Goal: Information Seeking & Learning: Understand process/instructions

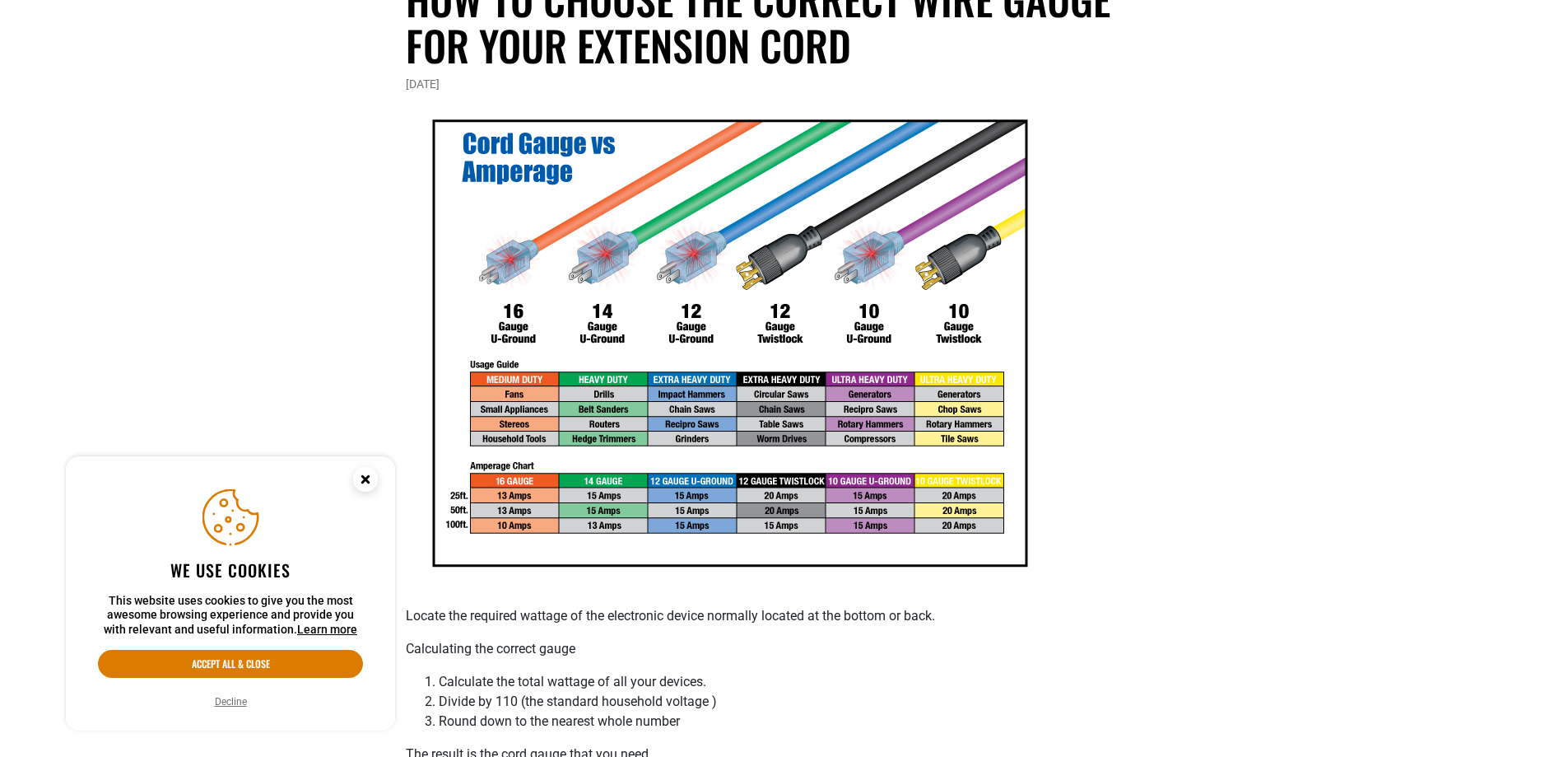
scroll to position [247, 0]
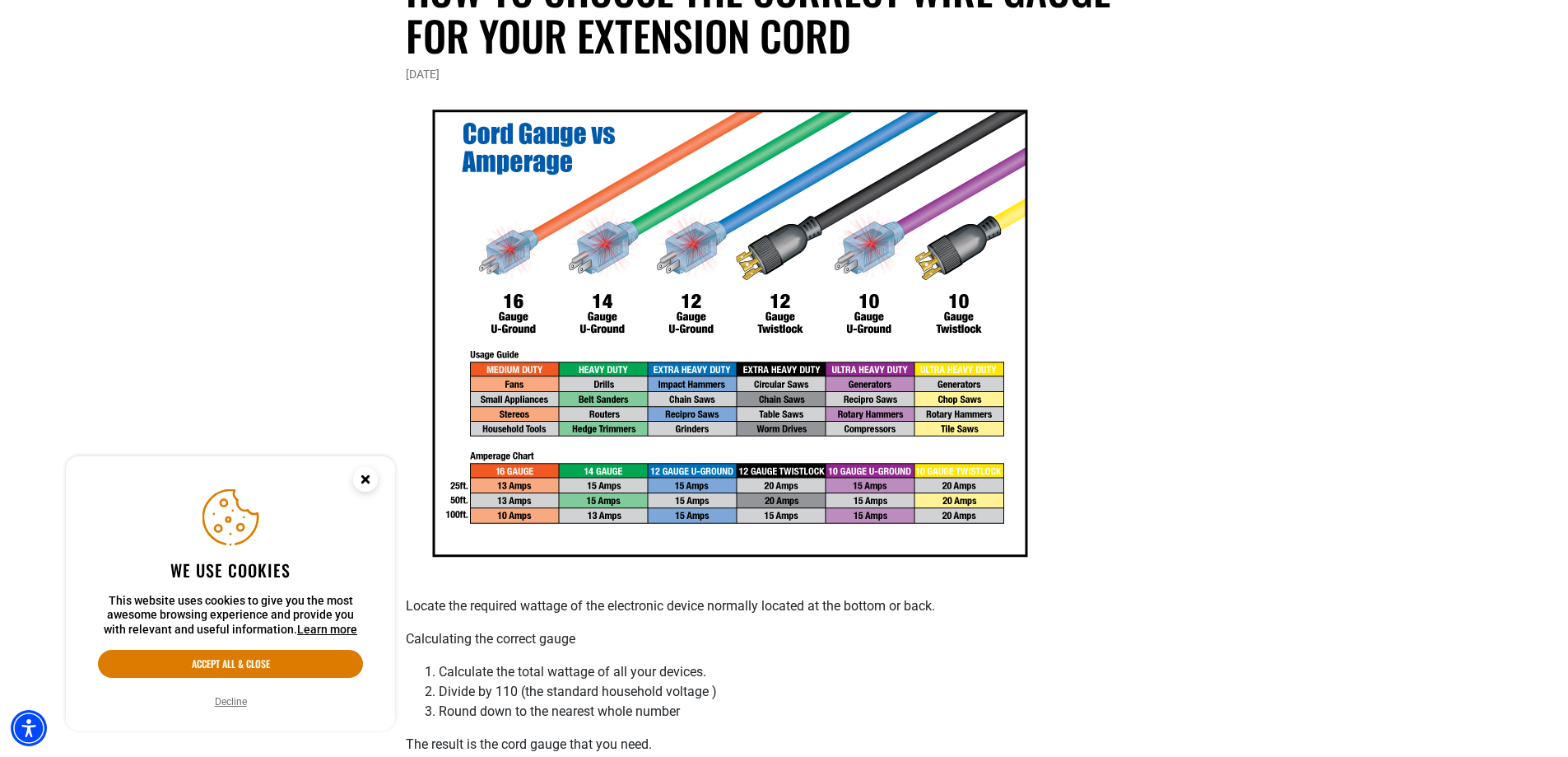
drag, startPoint x: 1285, startPoint y: 448, endPoint x: 1119, endPoint y: 561, distance: 200.8
click at [1119, 561] on p at bounding box center [784, 333] width 758 height 499
drag, startPoint x: 1112, startPoint y: 569, endPoint x: 1000, endPoint y: 583, distance: 112.9
click at [1000, 583] on div "Locate the required wattage of the electronic device normally located at the bo…" at bounding box center [784, 484] width 758 height 802
drag, startPoint x: 914, startPoint y: 593, endPoint x: 904, endPoint y: 595, distance: 10.2
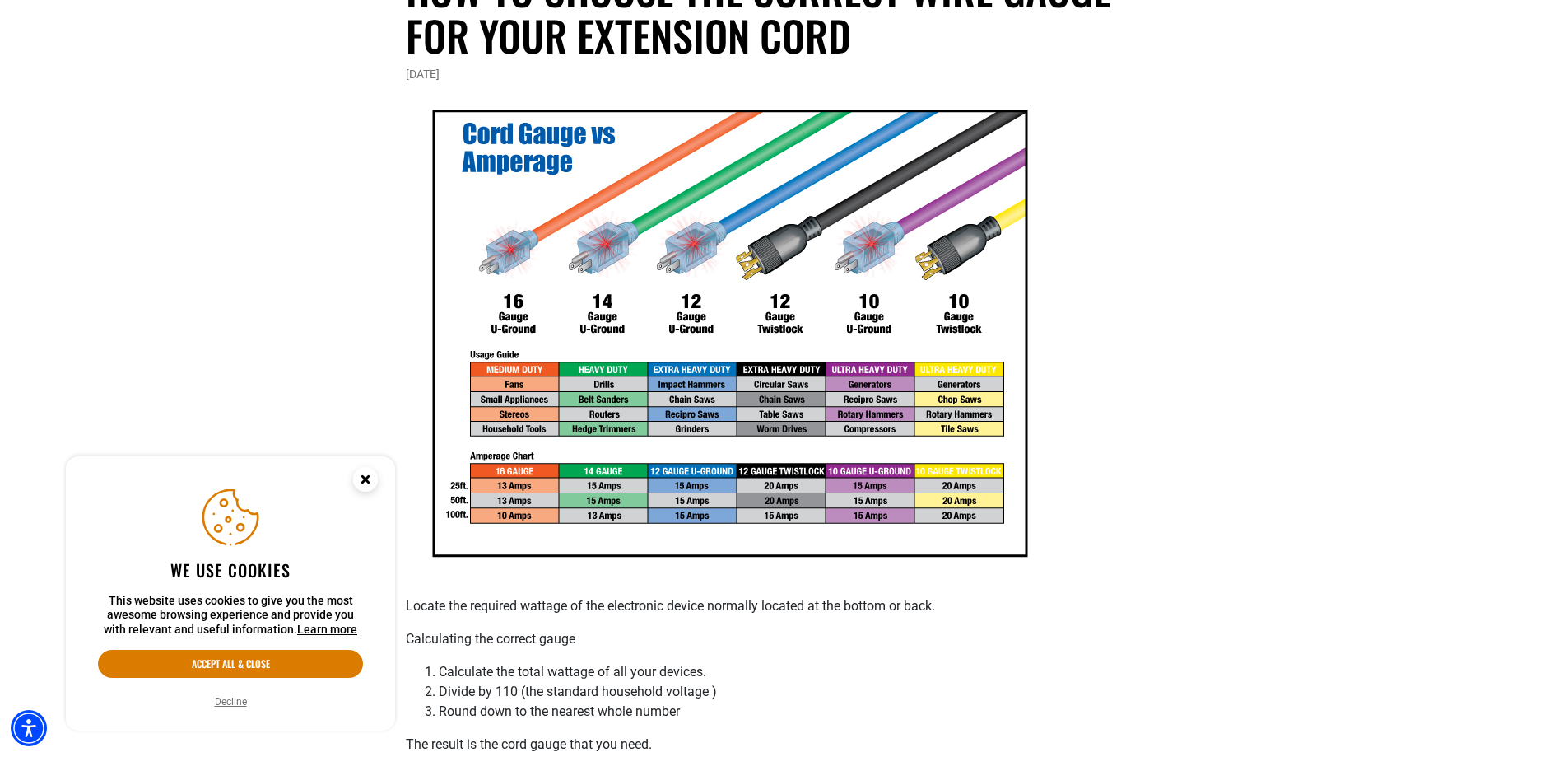
drag, startPoint x: 904, startPoint y: 595, endPoint x: 879, endPoint y: 595, distance: 25.0
click at [879, 595] on div "Locate the required wattage of the electronic device normally located at the bo…" at bounding box center [784, 484] width 758 height 802
click at [956, 327] on img at bounding box center [730, 333] width 648 height 499
drag, startPoint x: 1248, startPoint y: 378, endPoint x: 1215, endPoint y: 378, distance: 33.0
drag, startPoint x: 1215, startPoint y: 378, endPoint x: 1105, endPoint y: 342, distance: 115.7
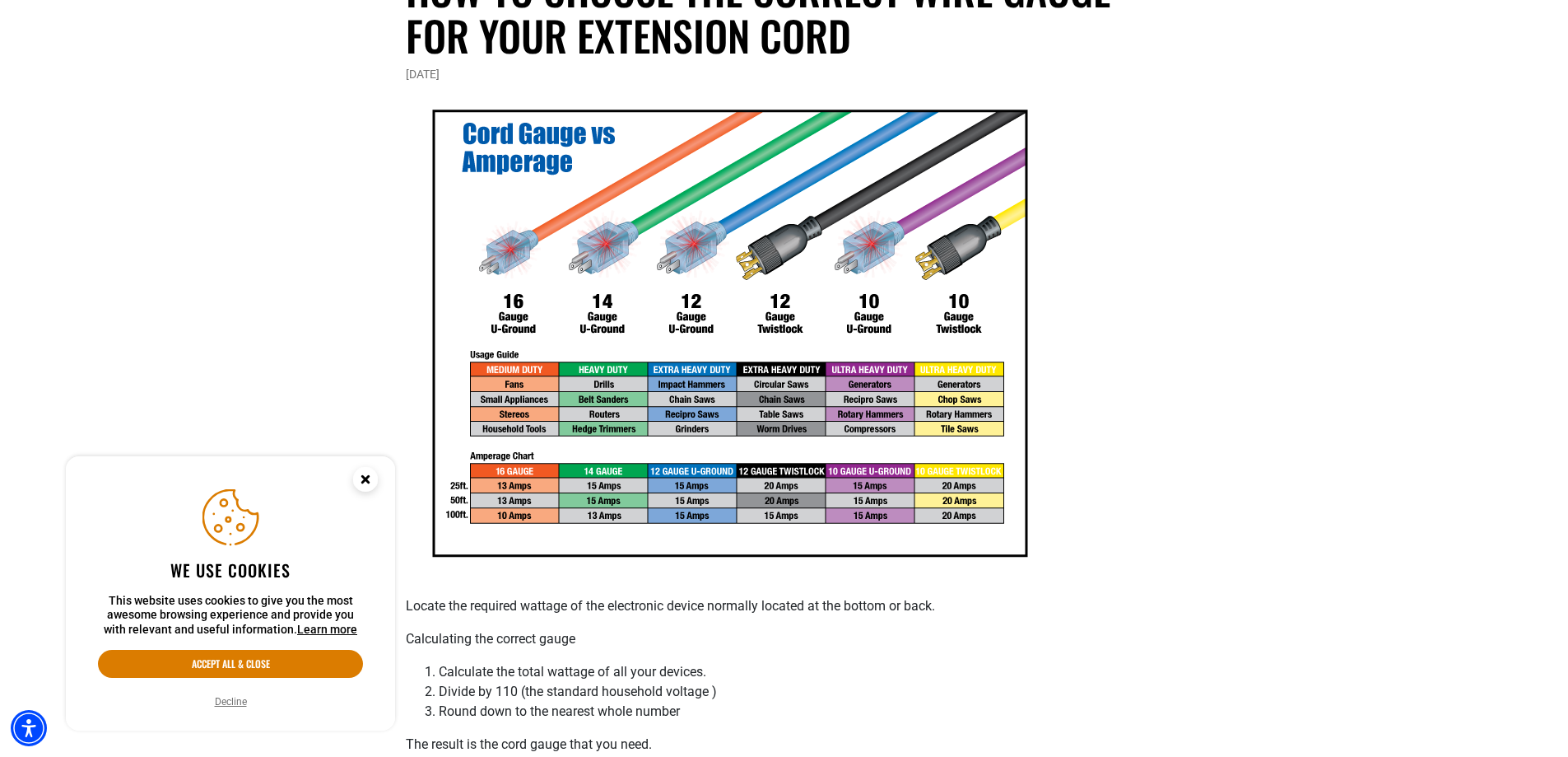
click at [1105, 342] on p at bounding box center [784, 333] width 758 height 499
drag, startPoint x: 868, startPoint y: 332, endPoint x: 858, endPoint y: 325, distance: 12.2
click at [858, 325] on img at bounding box center [730, 333] width 648 height 499
drag, startPoint x: 1350, startPoint y: 348, endPoint x: 1207, endPoint y: 231, distance: 184.8
click at [1207, 231] on div "Bad Ass Extension Cords › Extension Cords 101 › How to Choose the Correct Wire …" at bounding box center [784, 448] width 938 height 1172
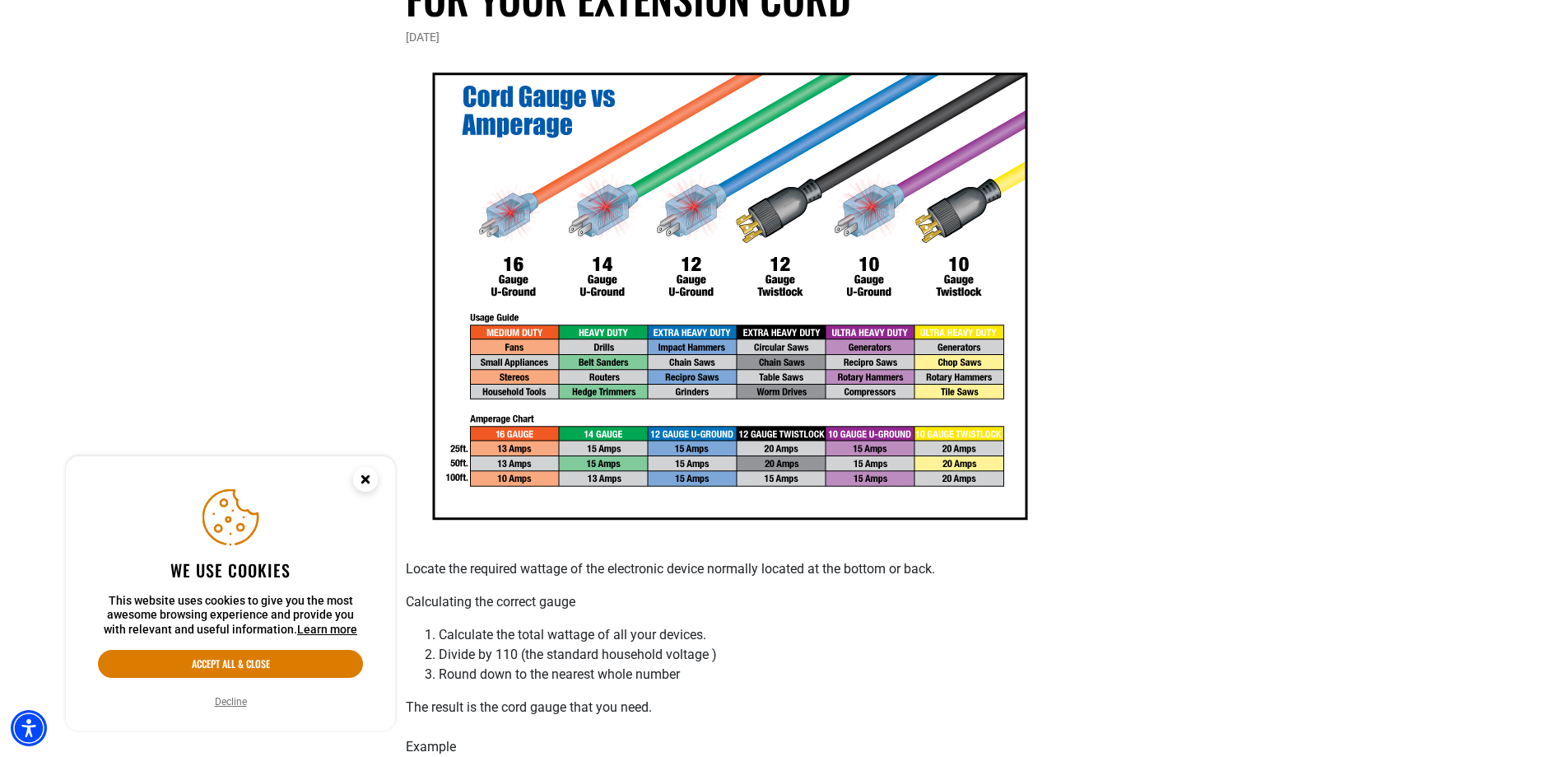
scroll to position [329, 0]
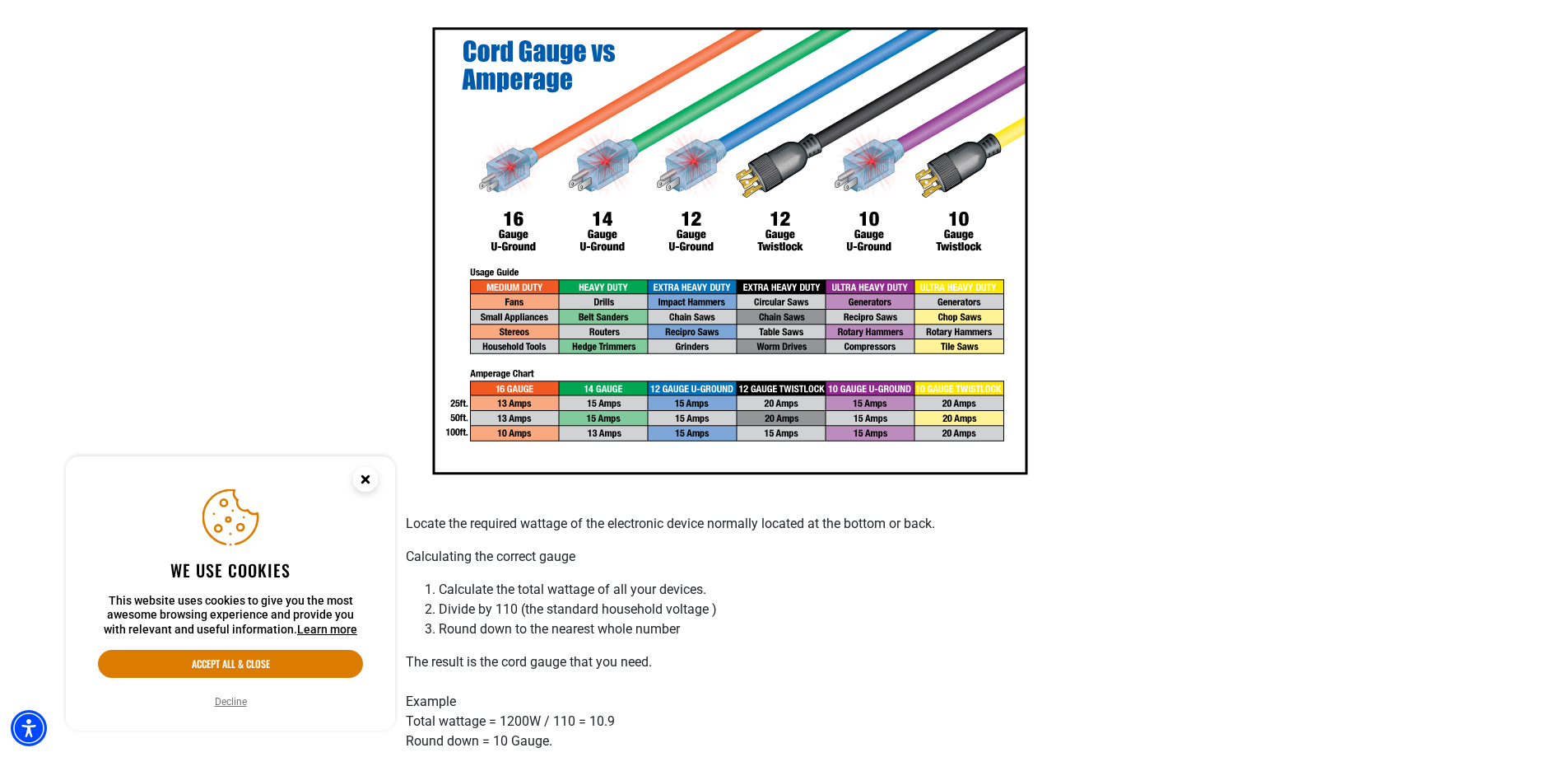
click at [374, 476] on circle "Close this option" at bounding box center [366, 479] width 25 height 25
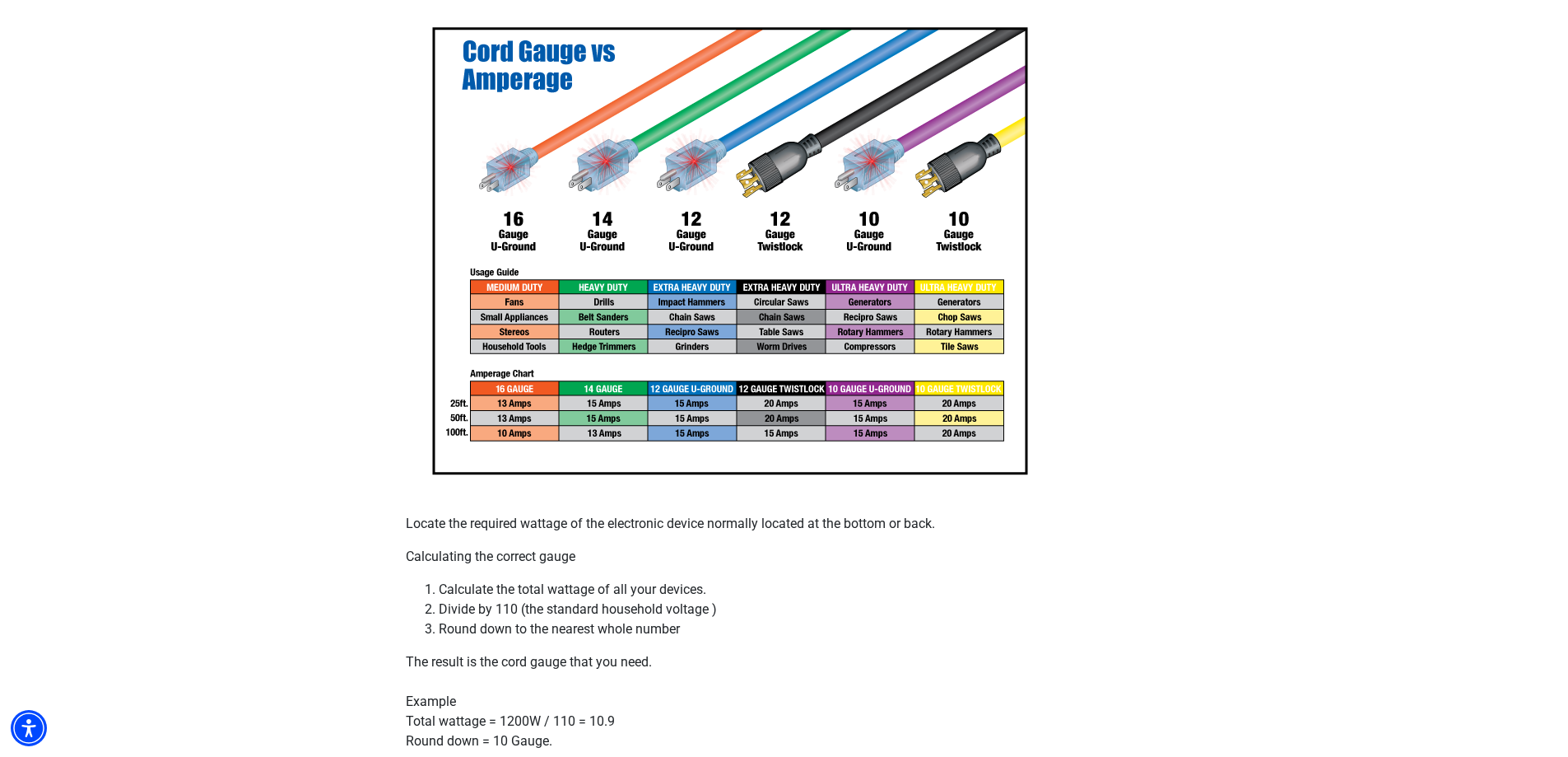
drag, startPoint x: 745, startPoint y: 540, endPoint x: 721, endPoint y: 538, distance: 24.1
click at [721, 538] on div "Locate the required wattage of the electronic device normally located at the bo…" at bounding box center [784, 402] width 758 height 802
click at [474, 539] on div "Locate the required wattage of the electronic device normally located at the bo…" at bounding box center [784, 402] width 758 height 802
